Goal: Information Seeking & Learning: Learn about a topic

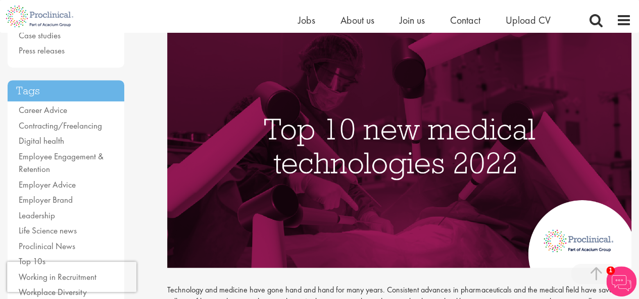
scroll to position [202, 0]
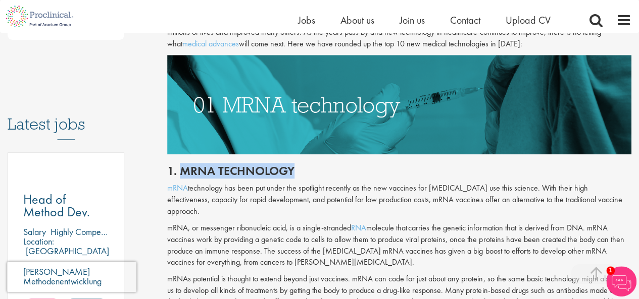
drag, startPoint x: 181, startPoint y: 170, endPoint x: 292, endPoint y: 168, distance: 111.1
click at [292, 168] on h2 "1. mRNA technology" at bounding box center [399, 171] width 464 height 13
copy h2 "mRNA technology"
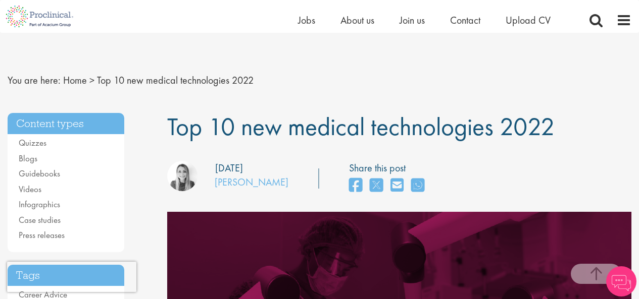
scroll to position [201, 0]
